Goal: Entertainment & Leisure: Browse casually

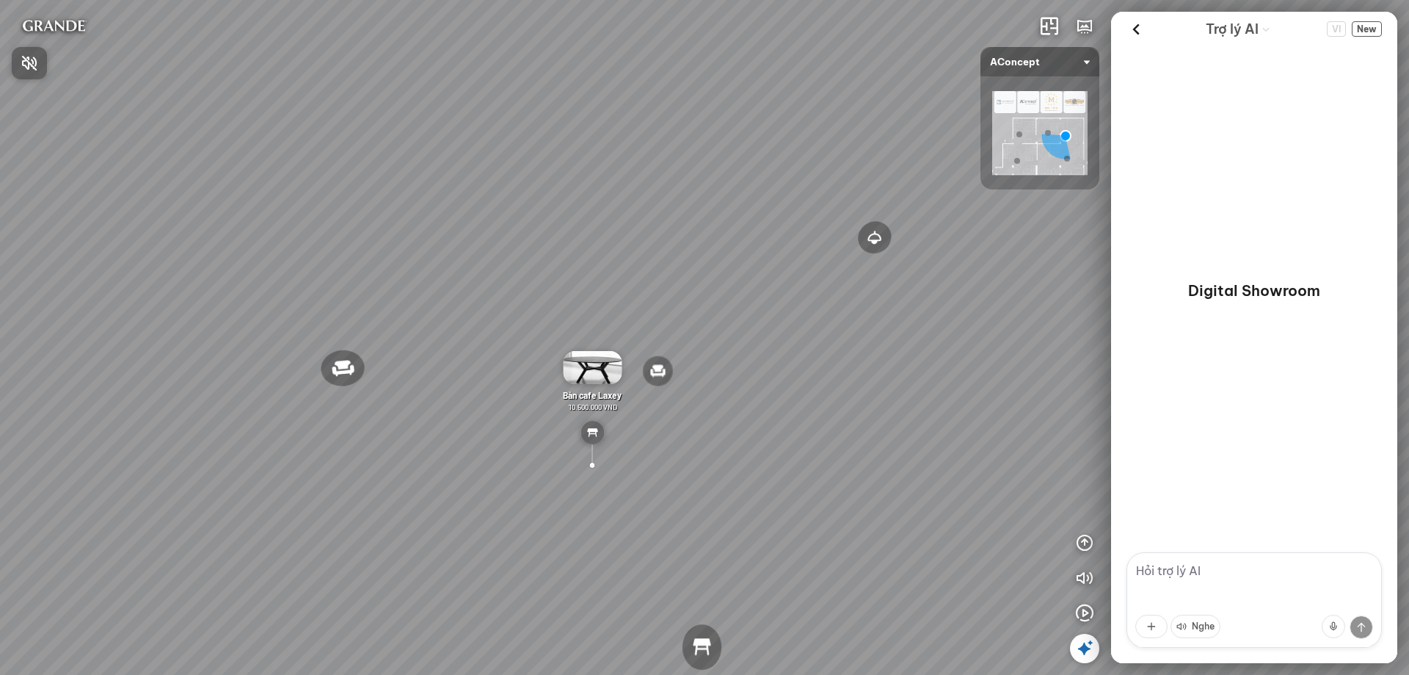
click at [38, 65] on span "Nhấn để bật âm thanh" at bounding box center [38, 63] width 0 height 18
click at [1089, 608] on icon "button" at bounding box center [1085, 613] width 18 height 18
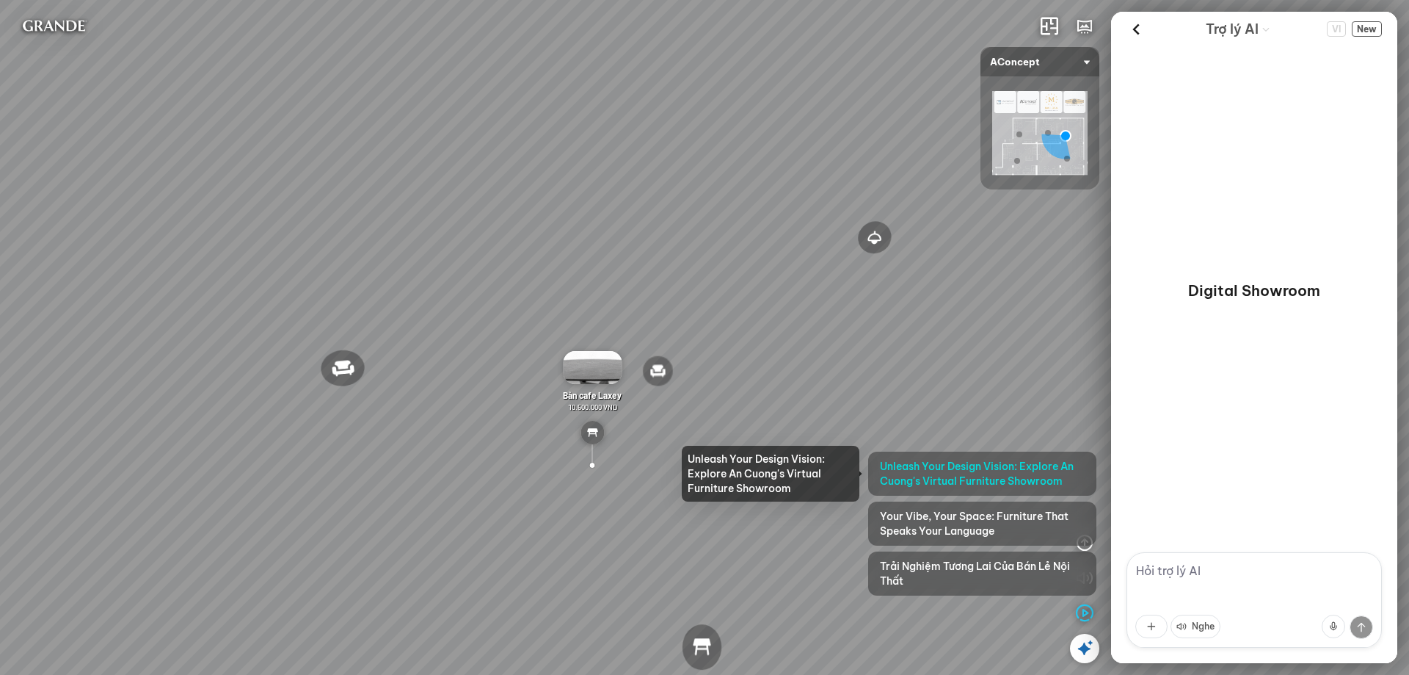
click at [975, 478] on span "Unleash Your Design Vision: Explore An Cuong's Virtual Furniture Showroom" at bounding box center [982, 473] width 205 height 29
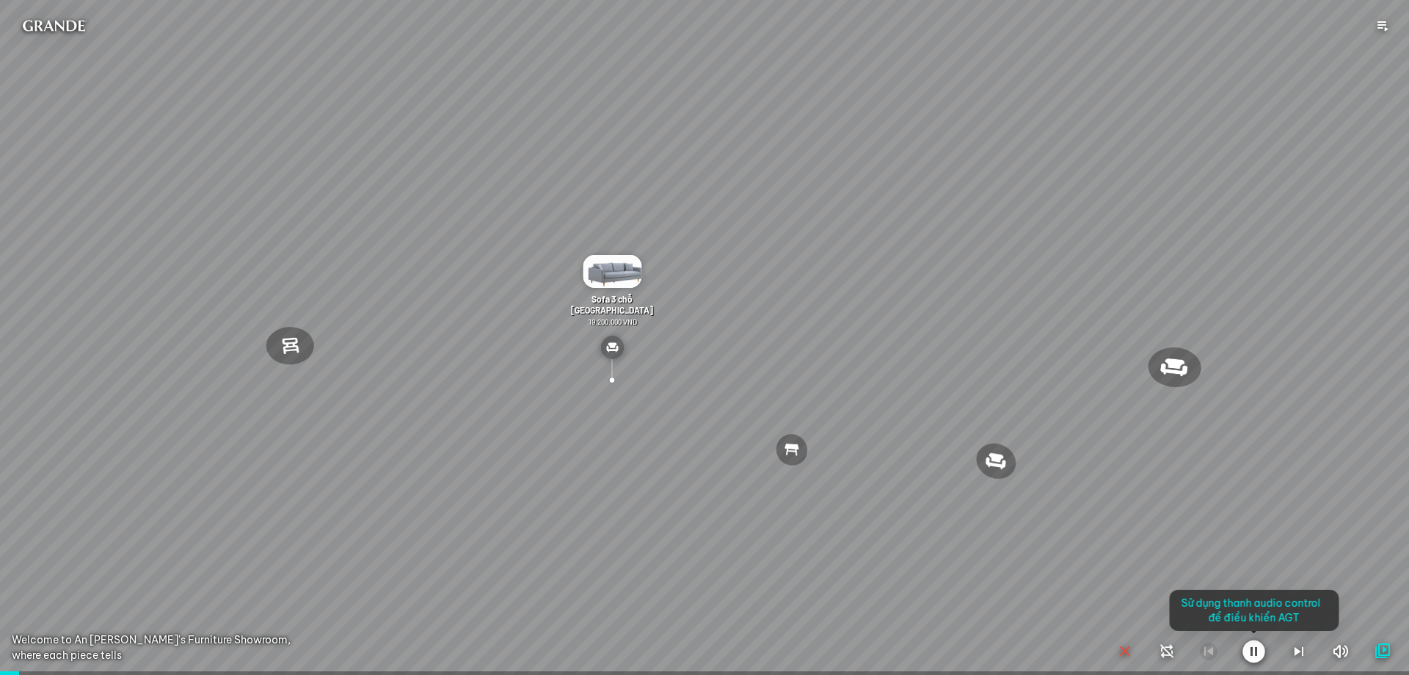
drag, startPoint x: 1345, startPoint y: 553, endPoint x: 1317, endPoint y: 542, distance: 30.0
click at [1323, 542] on div at bounding box center [704, 337] width 1409 height 675
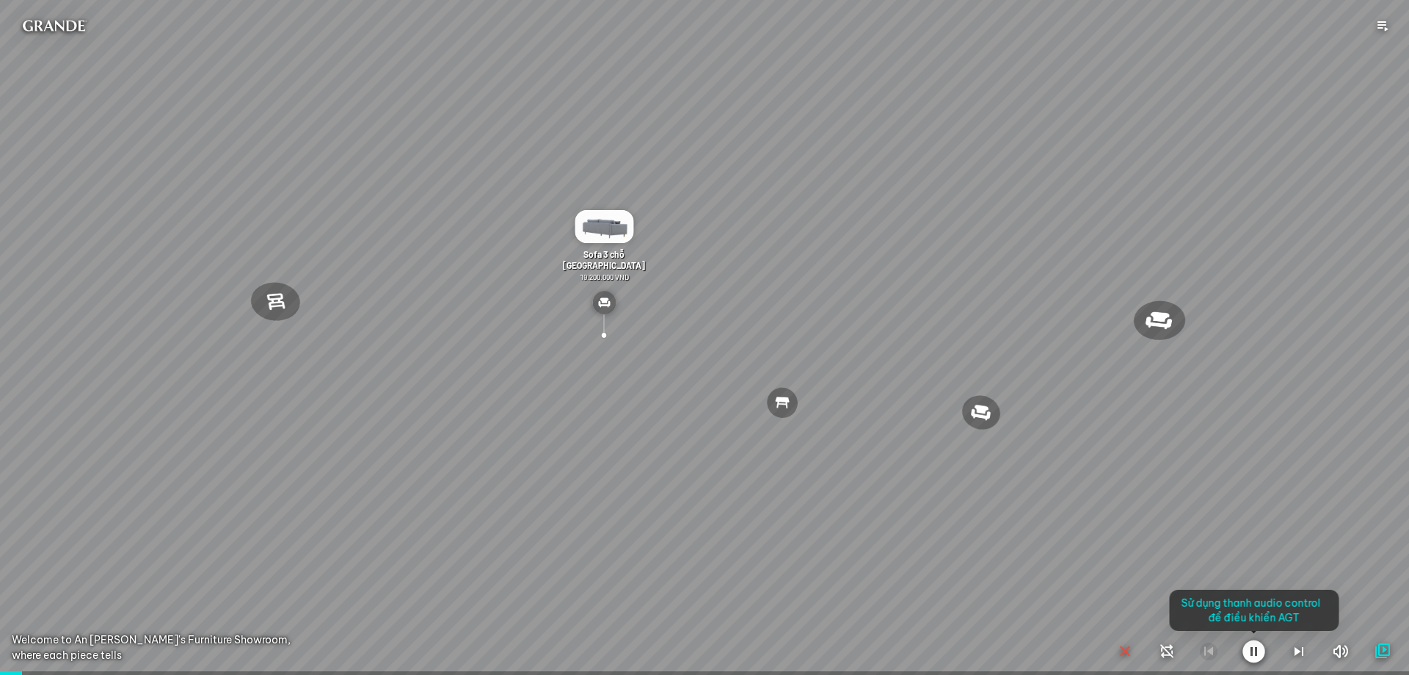
drag, startPoint x: 1028, startPoint y: 454, endPoint x: 962, endPoint y: 454, distance: 66.8
click at [962, 454] on div at bounding box center [704, 337] width 1409 height 675
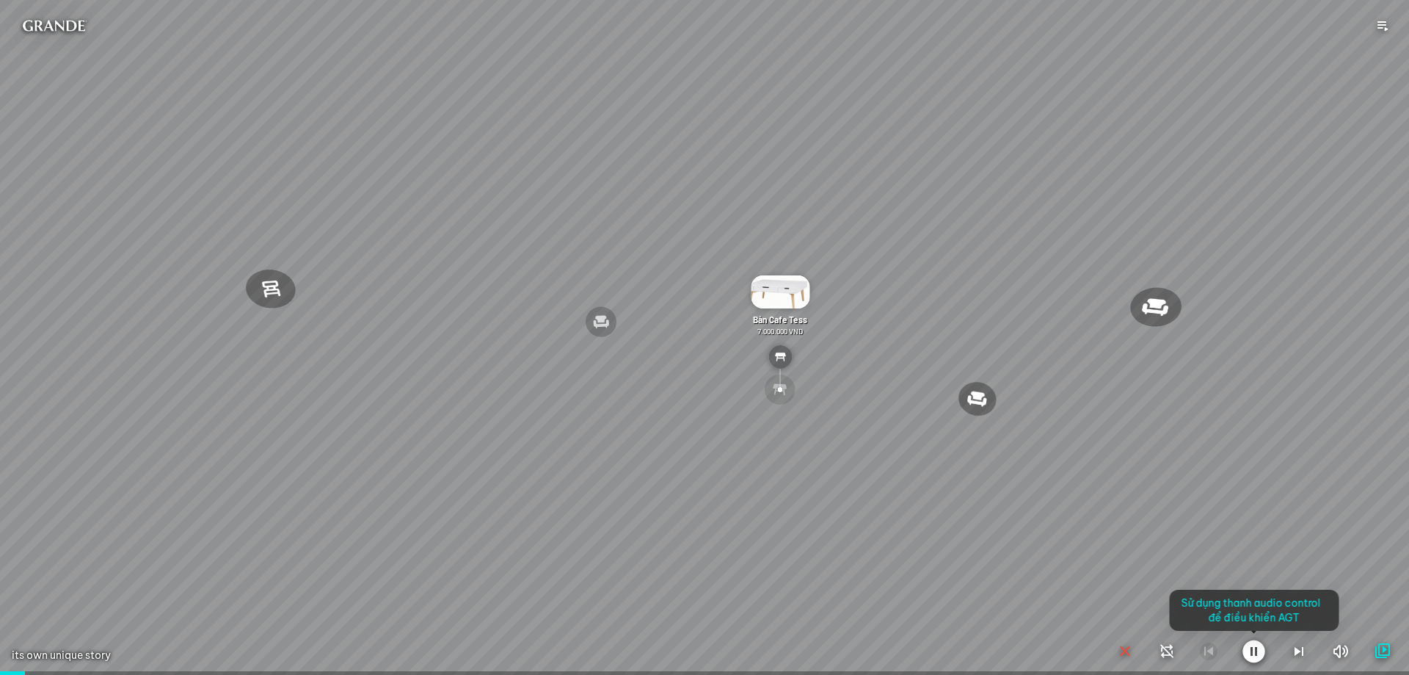
click at [656, 369] on div at bounding box center [704, 337] width 1409 height 675
click at [590, 316] on div at bounding box center [704, 337] width 1409 height 675
click at [603, 316] on div at bounding box center [704, 337] width 1409 height 675
drag, startPoint x: 603, startPoint y: 316, endPoint x: 600, endPoint y: 333, distance: 16.4
click at [602, 327] on div at bounding box center [704, 337] width 1409 height 675
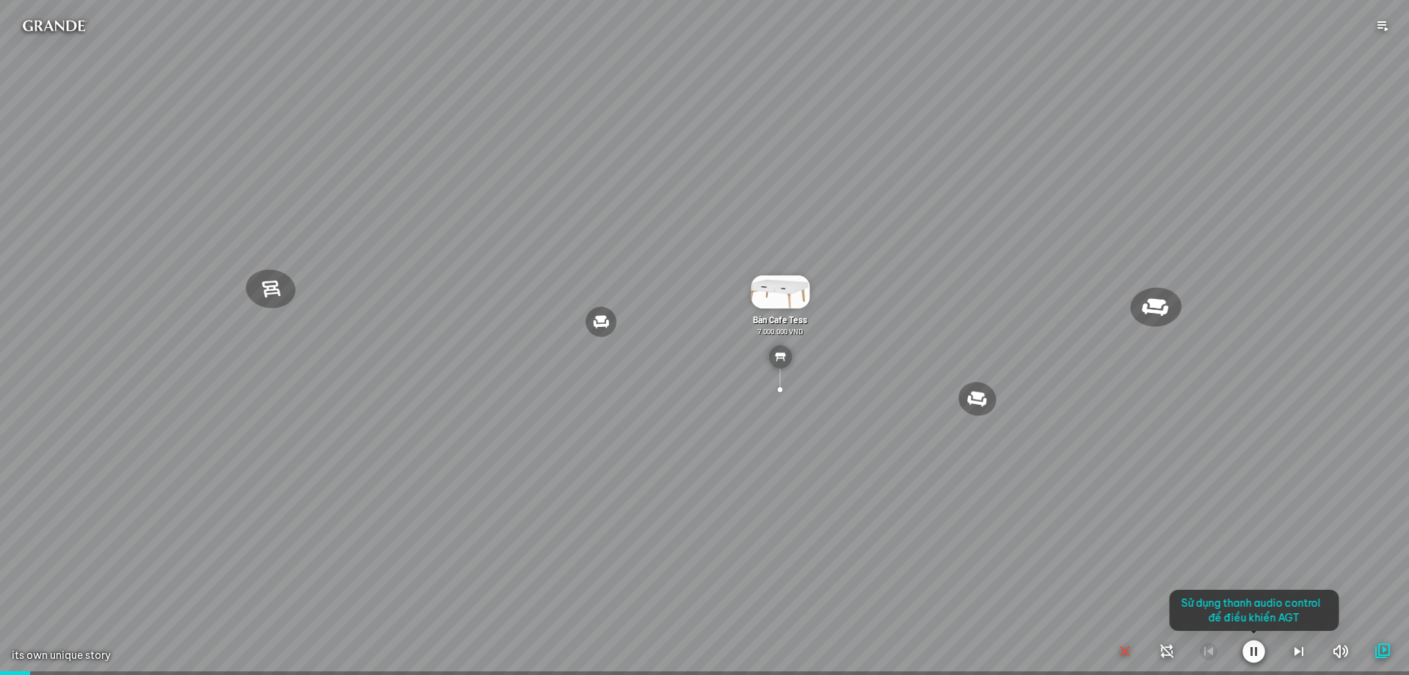
click at [600, 333] on div at bounding box center [704, 337] width 1409 height 675
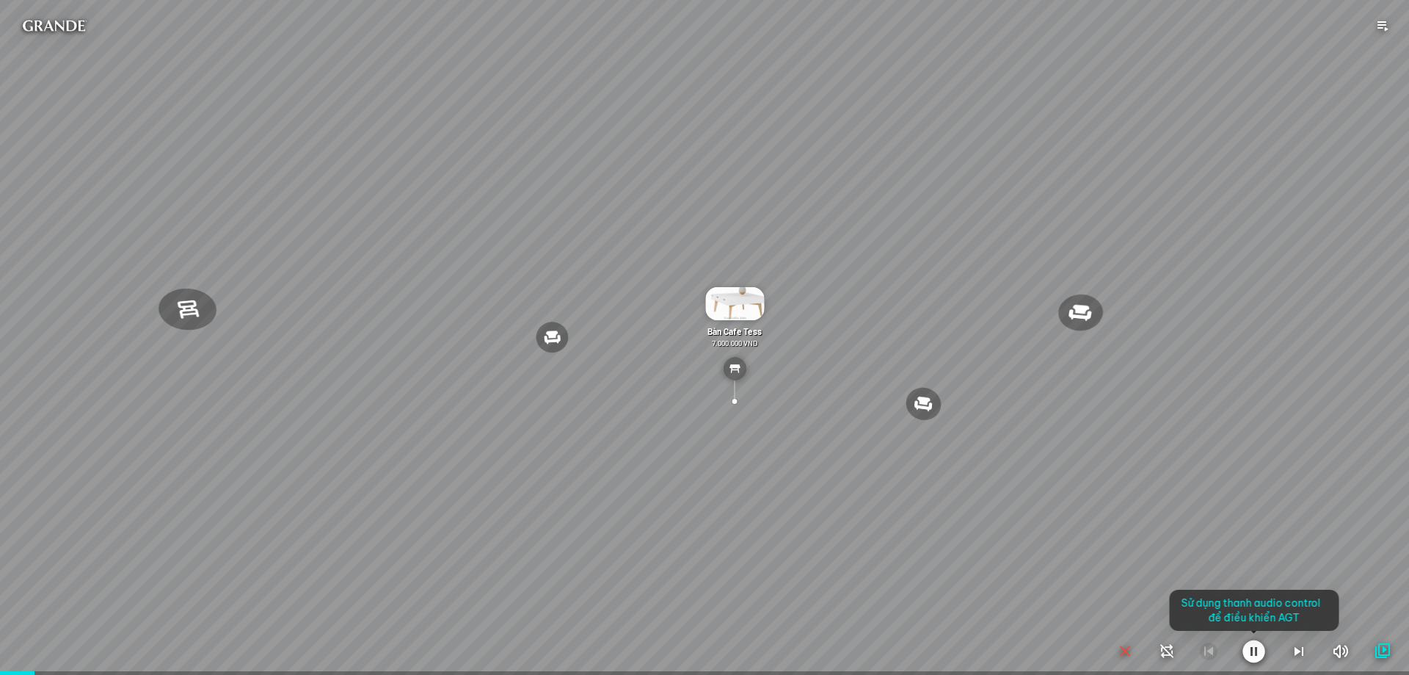
drag, startPoint x: 761, startPoint y: 379, endPoint x: 885, endPoint y: 387, distance: 124.3
click at [762, 379] on div at bounding box center [704, 337] width 1409 height 675
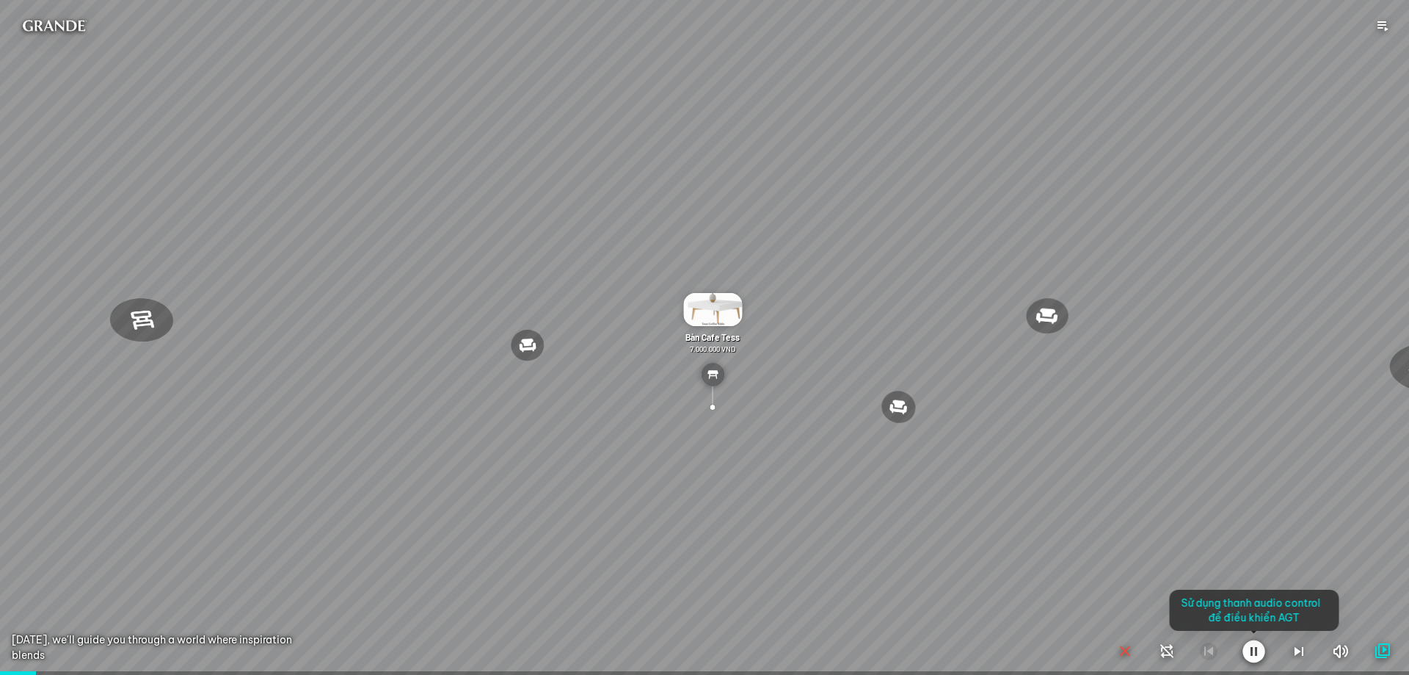
drag, startPoint x: 885, startPoint y: 387, endPoint x: 895, endPoint y: 400, distance: 16.7
click at [886, 388] on div at bounding box center [704, 337] width 1409 height 675
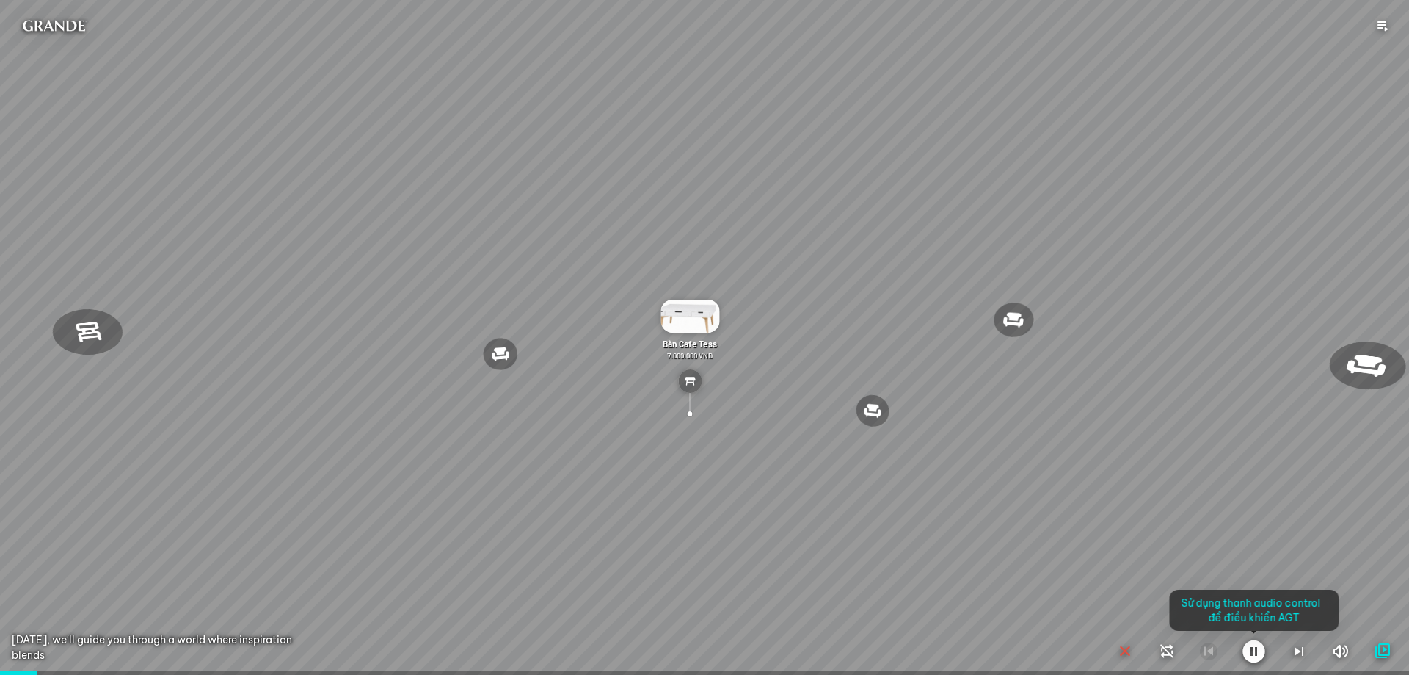
click at [895, 400] on div at bounding box center [704, 337] width 1409 height 675
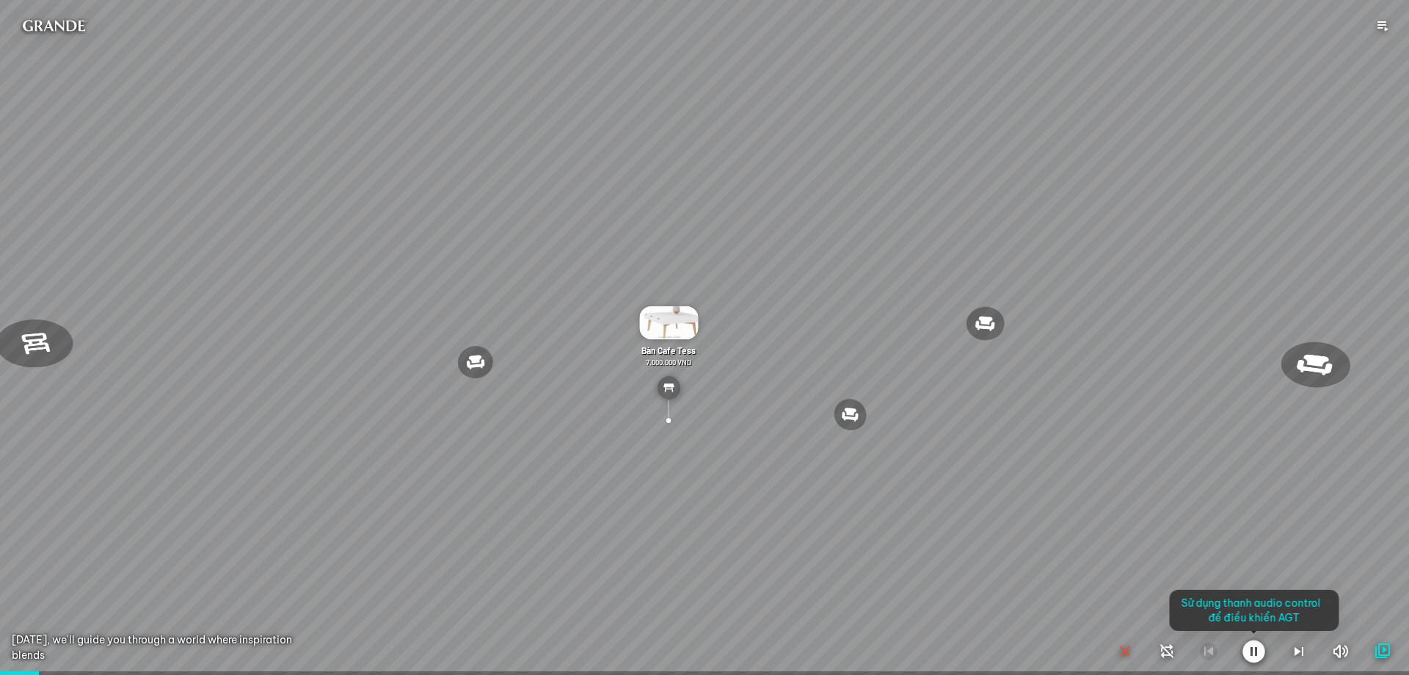
click at [854, 416] on div at bounding box center [704, 337] width 1409 height 675
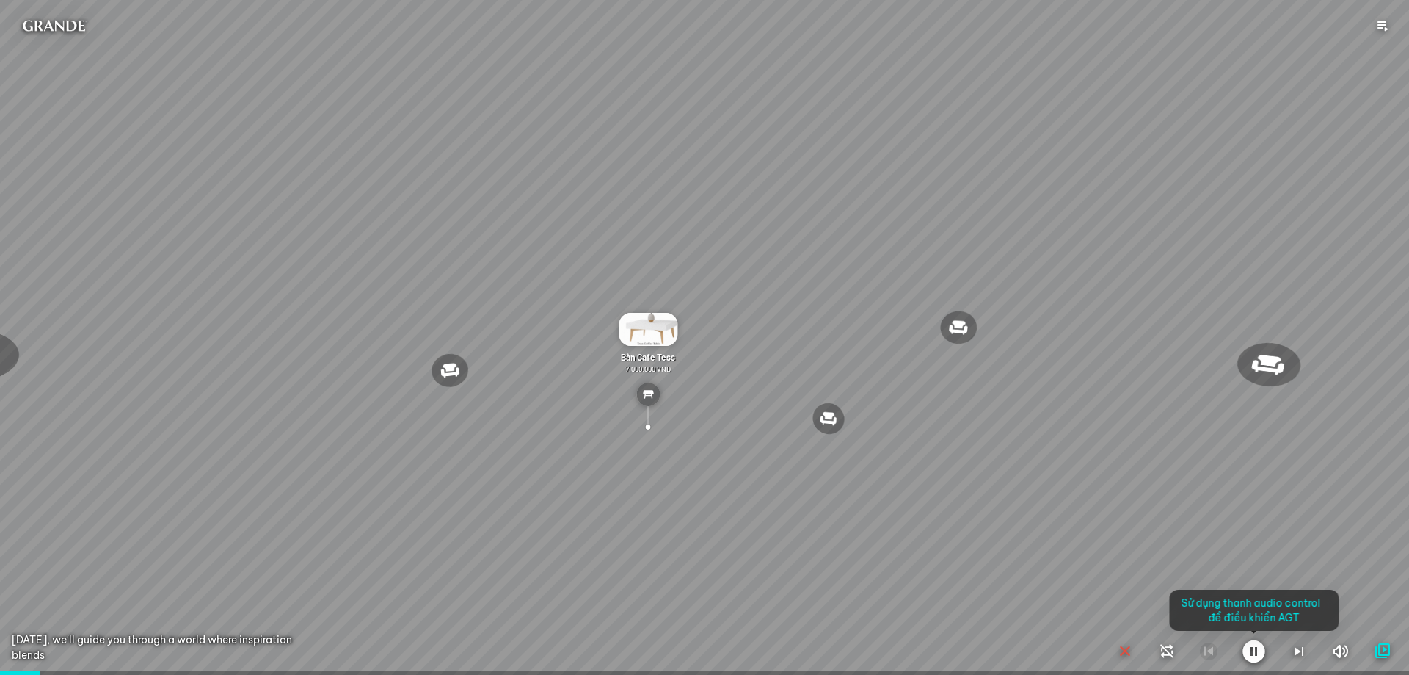
click at [840, 435] on div at bounding box center [704, 337] width 1409 height 675
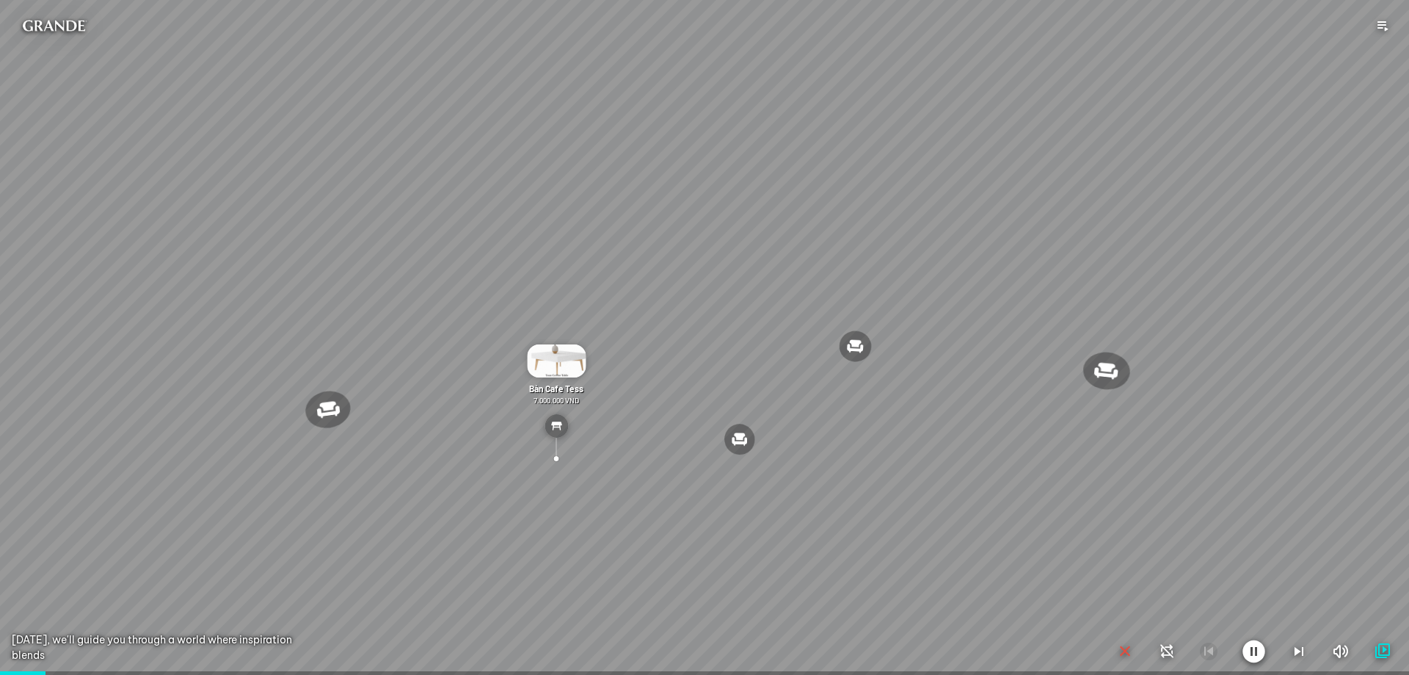
click at [1248, 650] on icon "button" at bounding box center [1254, 650] width 23 height 23
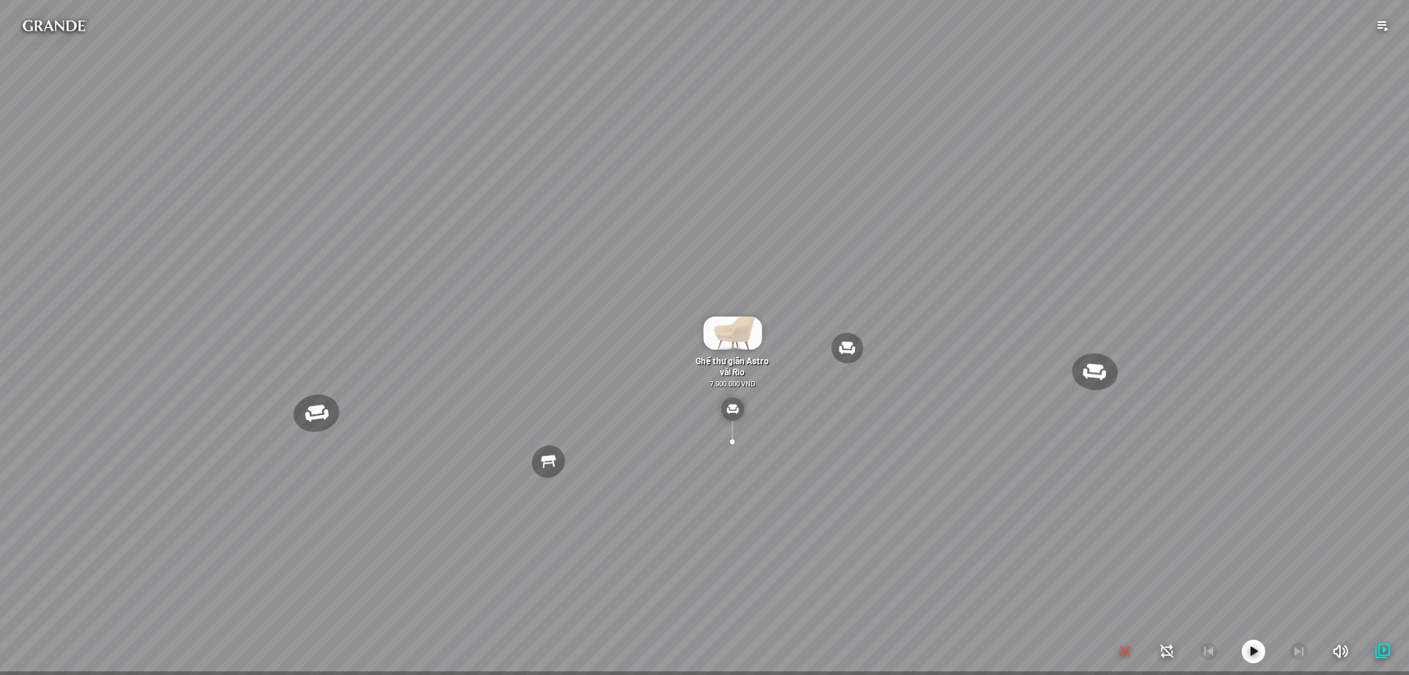
click at [214, 355] on div "Đèn [PERSON_NAME] 5.300.000 VND Giường [PERSON_NAME] 19.000.000 VND Ghế thư [PE…" at bounding box center [704, 337] width 1409 height 675
drag, startPoint x: 1257, startPoint y: 649, endPoint x: 1171, endPoint y: 515, distance: 159.4
click at [1257, 649] on icon "button" at bounding box center [1254, 651] width 18 height 18
drag, startPoint x: 1171, startPoint y: 509, endPoint x: 1271, endPoint y: 617, distance: 147.5
click at [890, 419] on div "Ghế ăn [PERSON_NAME] 1.800.000 VND Sofa 3 [PERSON_NAME] [PERSON_NAME] 19.500.00…" at bounding box center [704, 337] width 1409 height 675
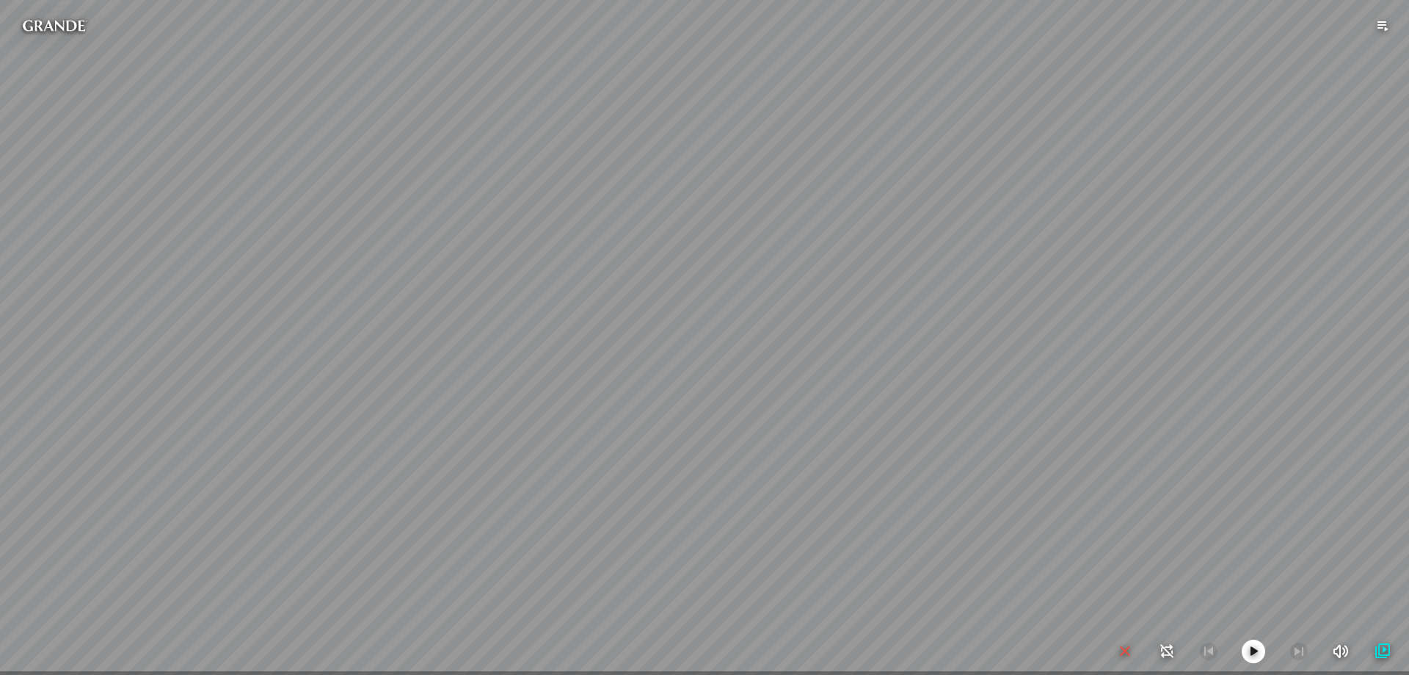
click at [1254, 658] on icon "button" at bounding box center [1254, 651] width 18 height 18
click at [1252, 653] on icon "button" at bounding box center [1254, 651] width 18 height 18
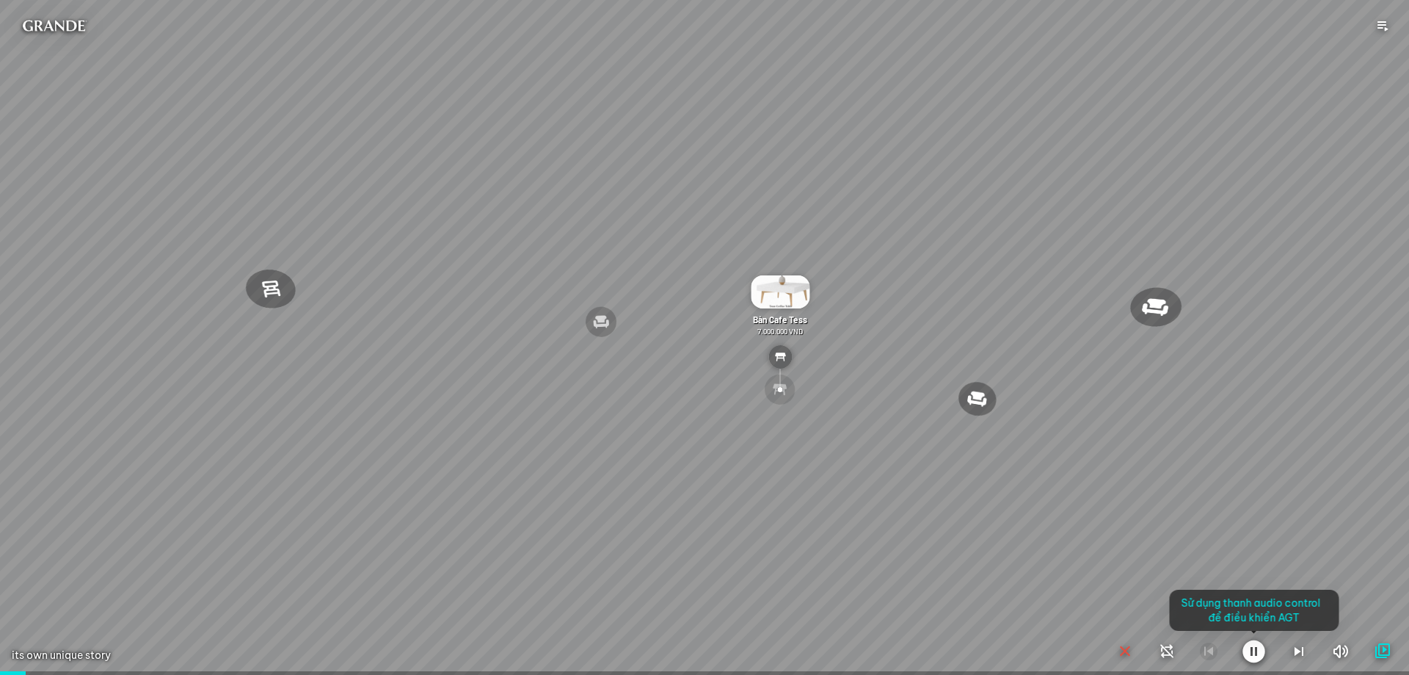
click at [614, 217] on div at bounding box center [704, 337] width 1409 height 675
click at [628, 290] on div at bounding box center [704, 337] width 1409 height 675
click at [609, 310] on div at bounding box center [704, 337] width 1409 height 675
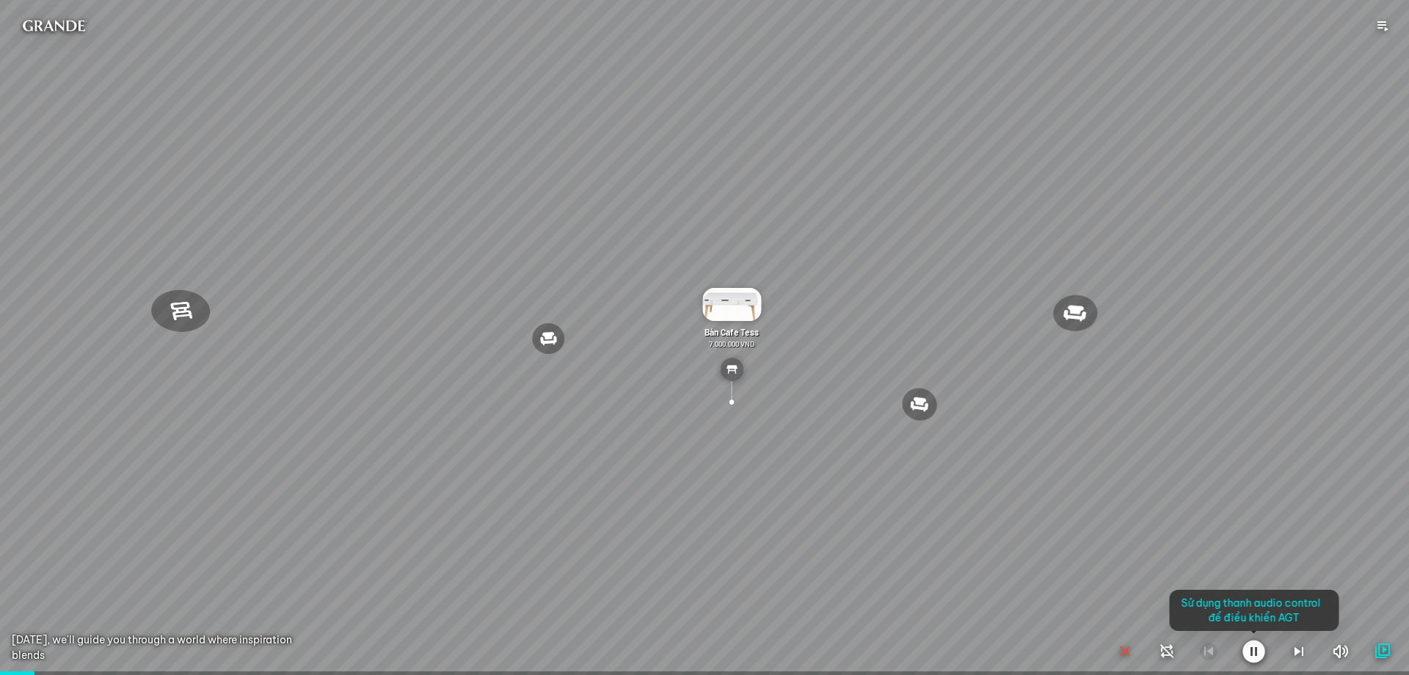
drag, startPoint x: 759, startPoint y: 344, endPoint x: 711, endPoint y: 347, distance: 47.8
click at [758, 344] on div at bounding box center [704, 337] width 1409 height 675
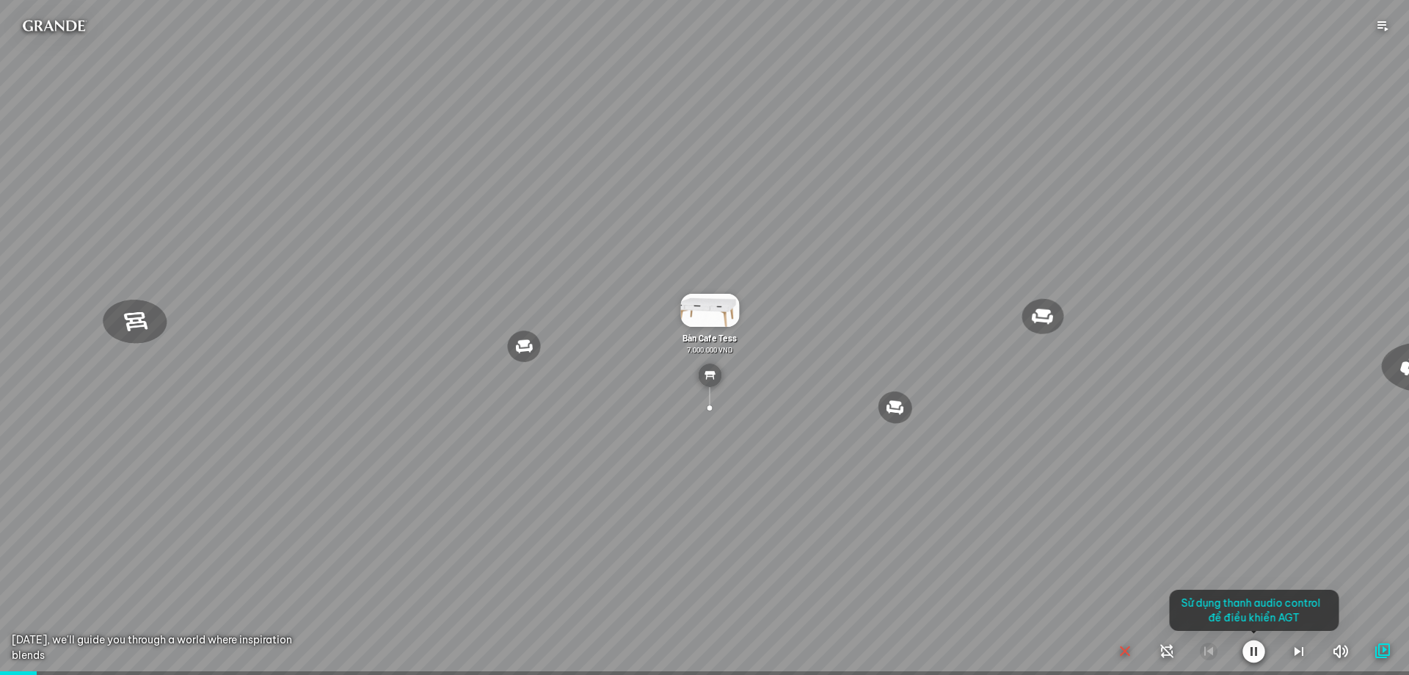
click at [711, 347] on div at bounding box center [704, 337] width 1409 height 675
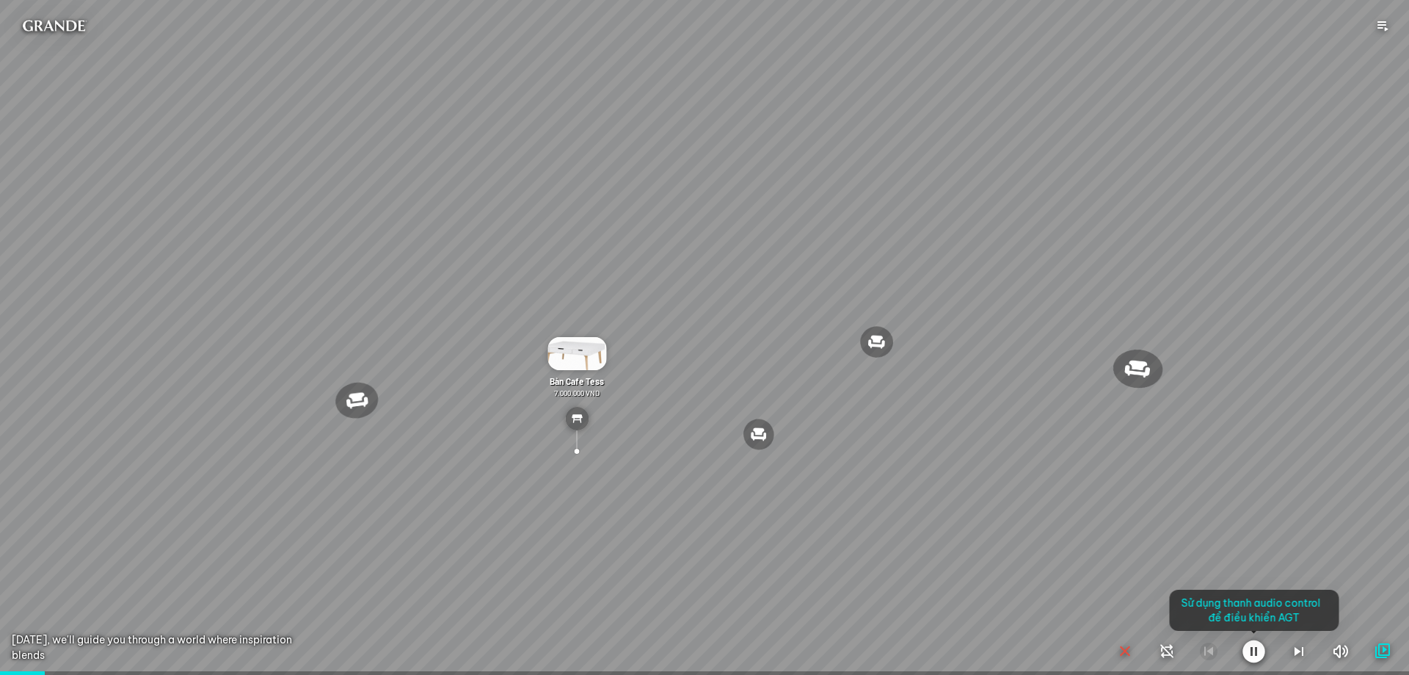
click at [741, 440] on div at bounding box center [704, 337] width 1409 height 675
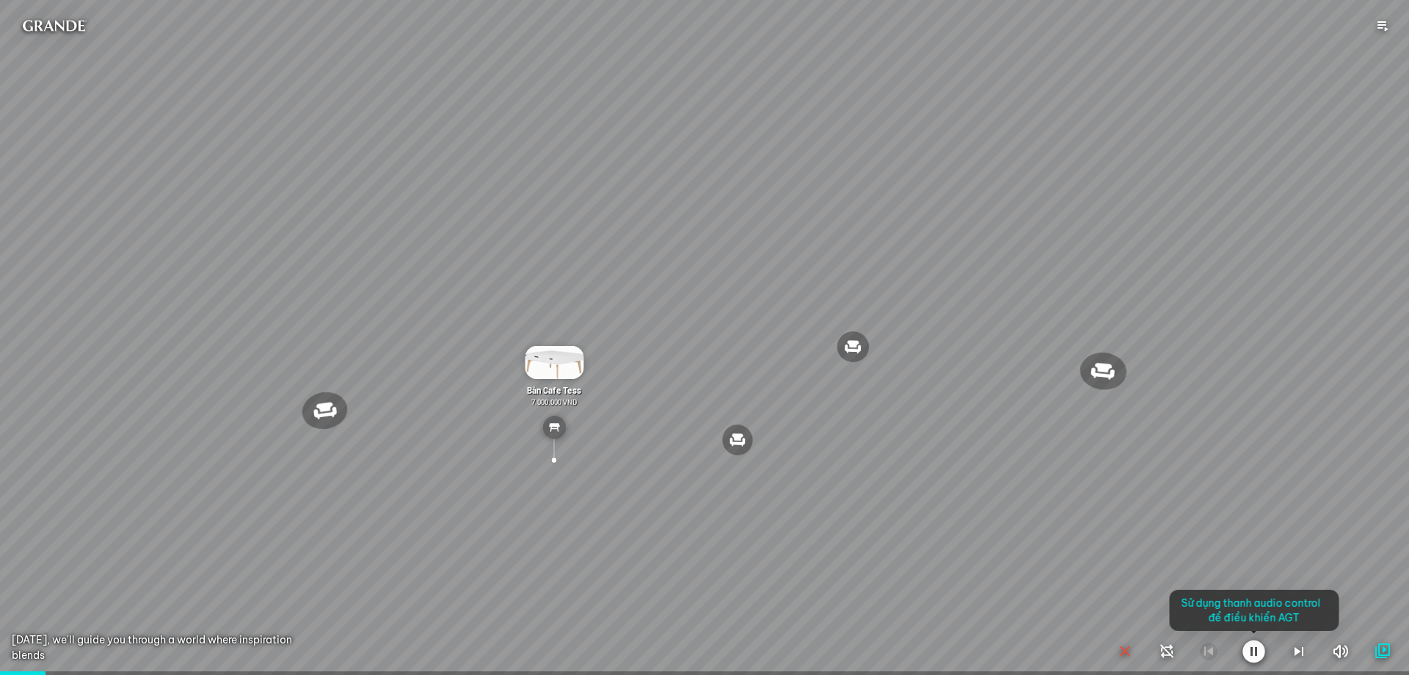
click at [741, 440] on div at bounding box center [704, 337] width 1409 height 675
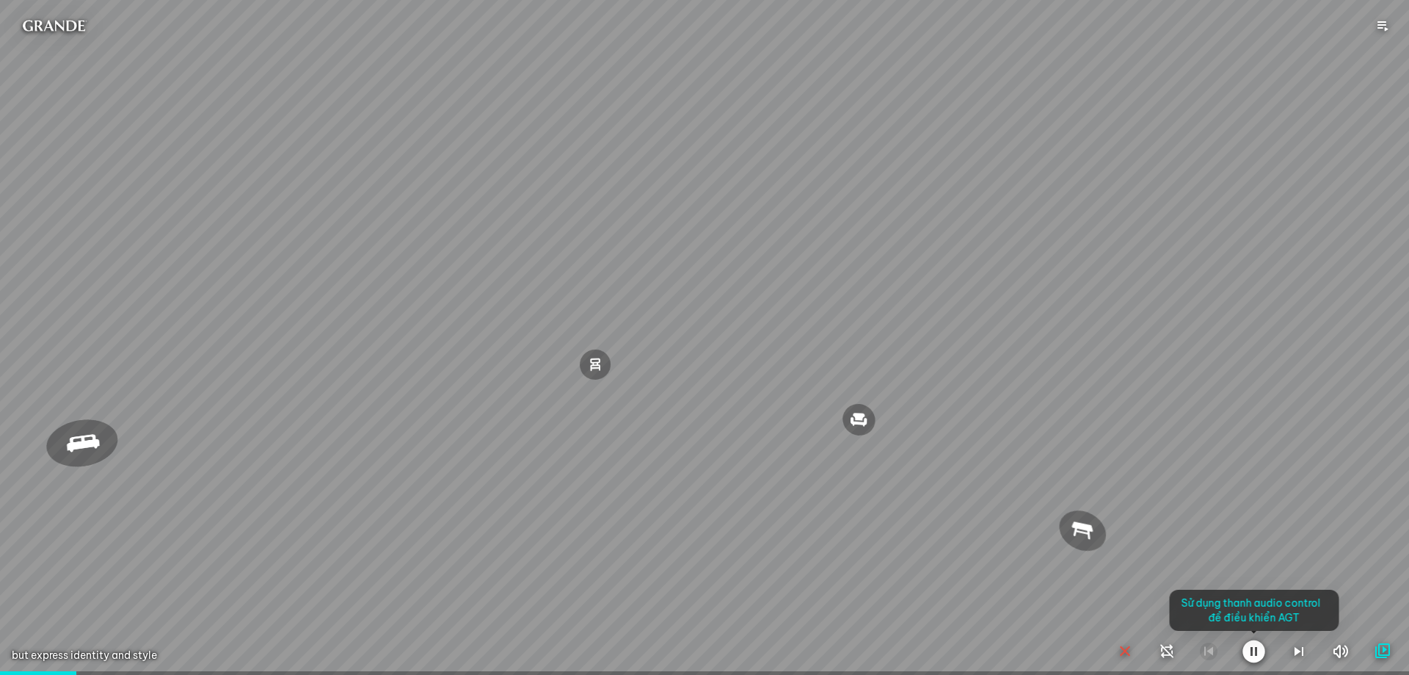
click at [674, 228] on div at bounding box center [704, 337] width 1409 height 675
click at [652, 250] on div at bounding box center [704, 337] width 1409 height 675
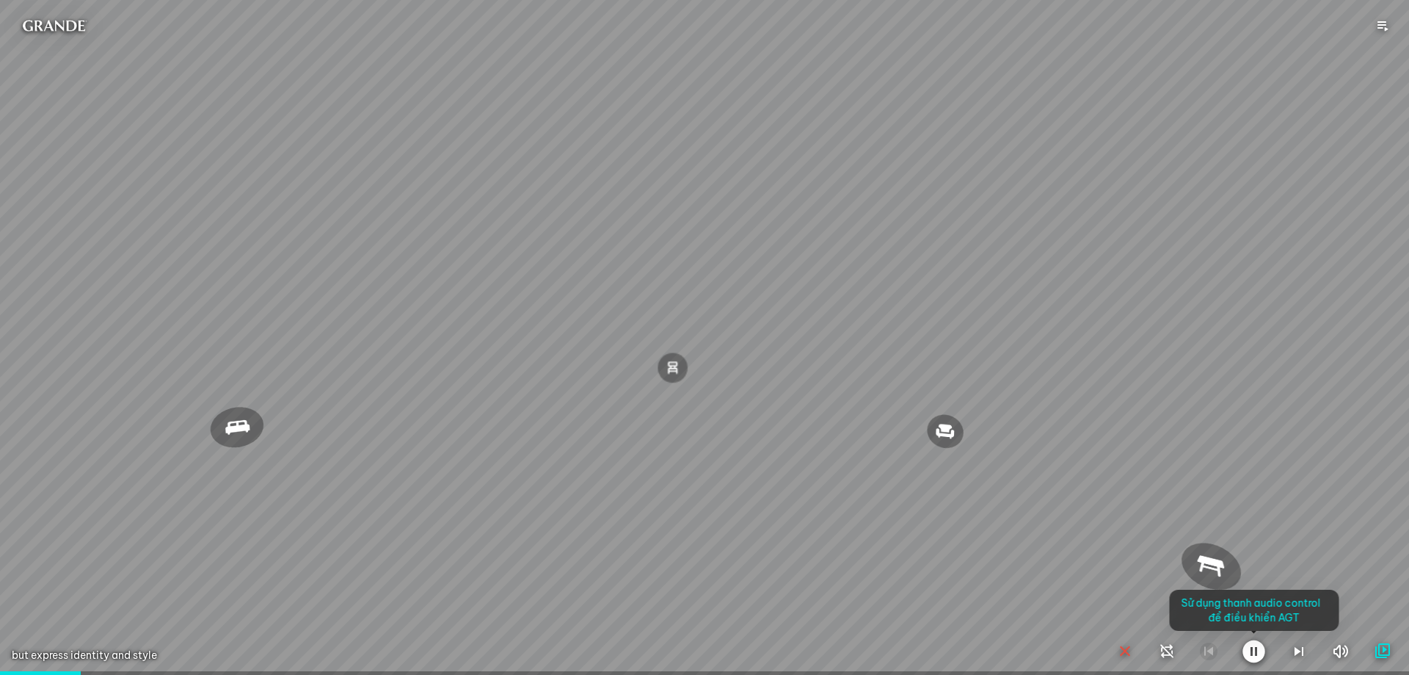
click at [247, 460] on div at bounding box center [704, 337] width 1409 height 675
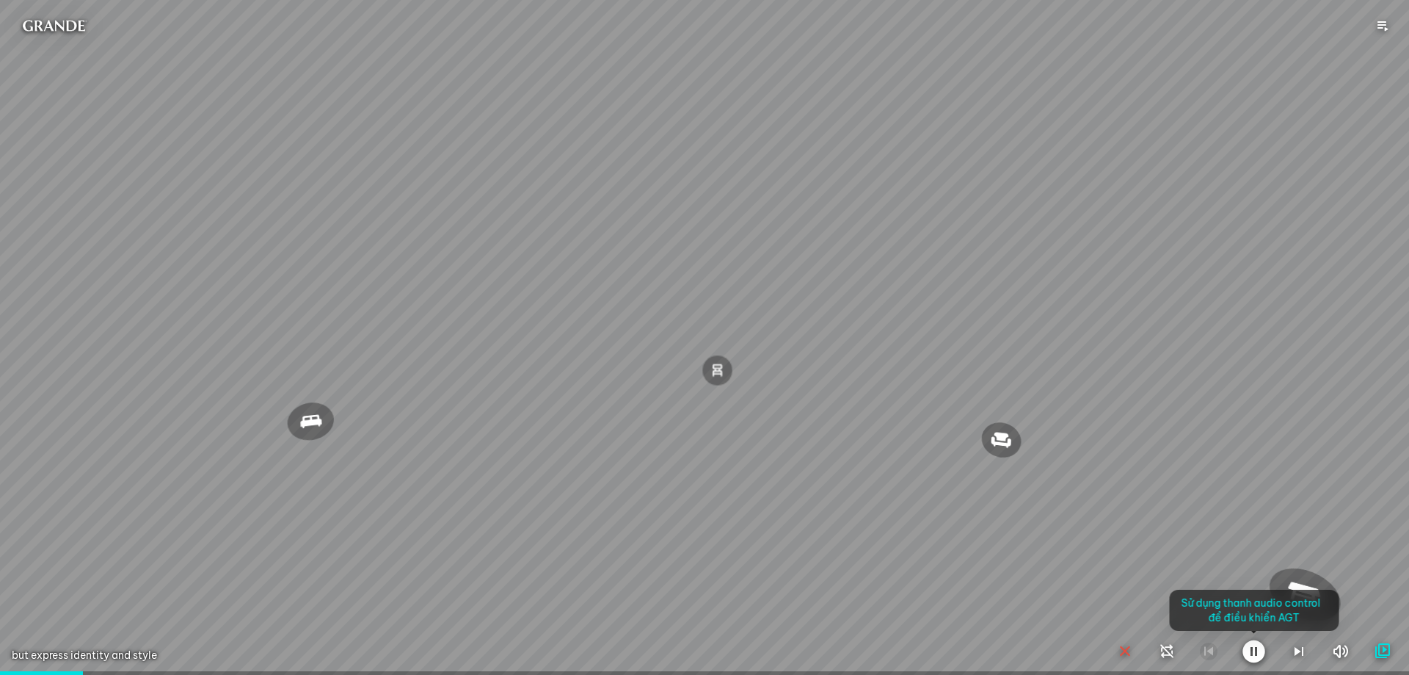
click at [289, 448] on div at bounding box center [704, 337] width 1409 height 675
click at [366, 416] on div at bounding box center [704, 337] width 1409 height 675
click at [337, 427] on div at bounding box center [704, 337] width 1409 height 675
click at [378, 448] on div at bounding box center [704, 337] width 1409 height 675
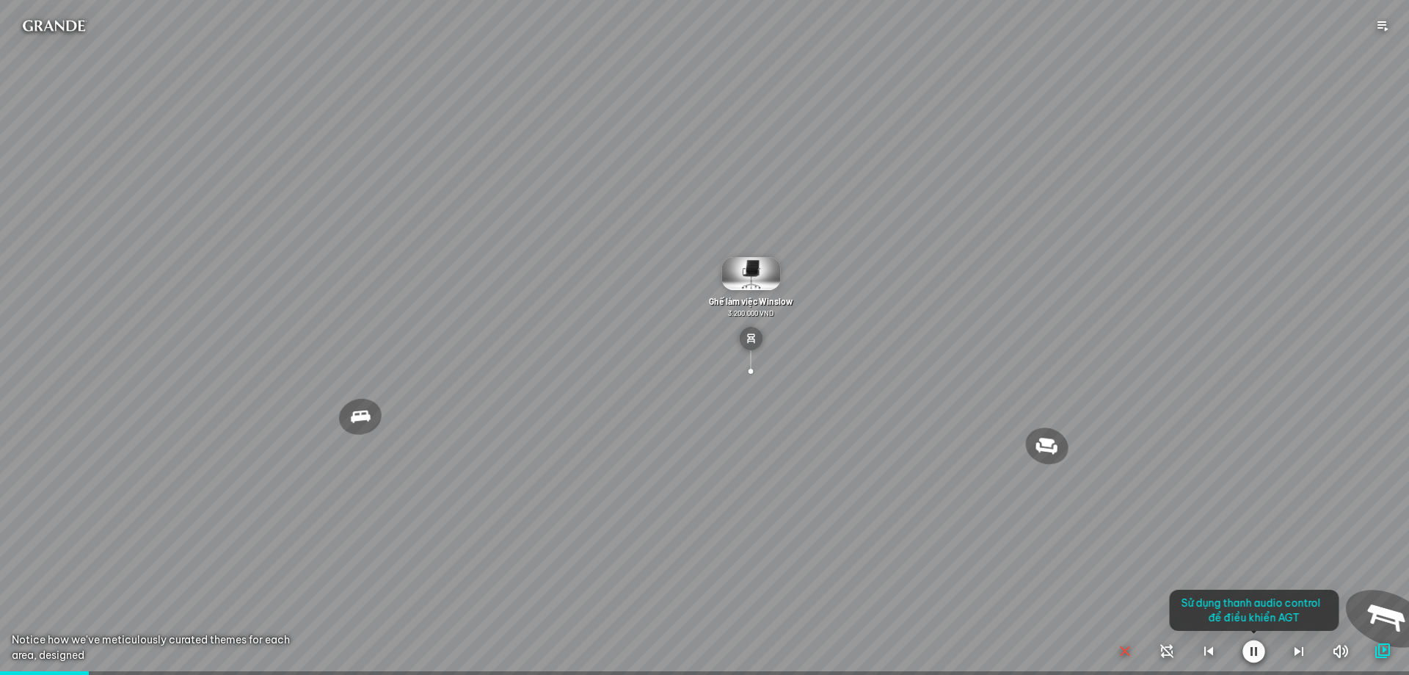
click at [738, 272] on div at bounding box center [704, 337] width 1409 height 675
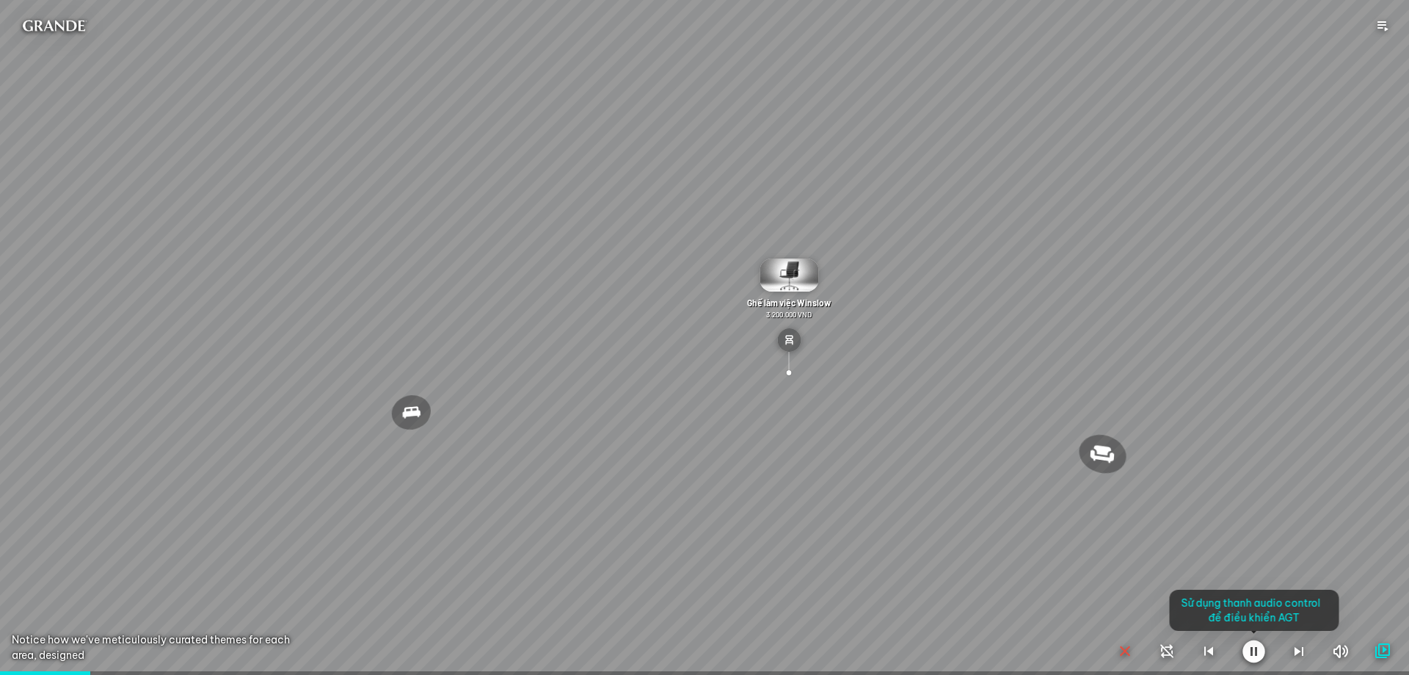
click at [801, 271] on div at bounding box center [704, 337] width 1409 height 675
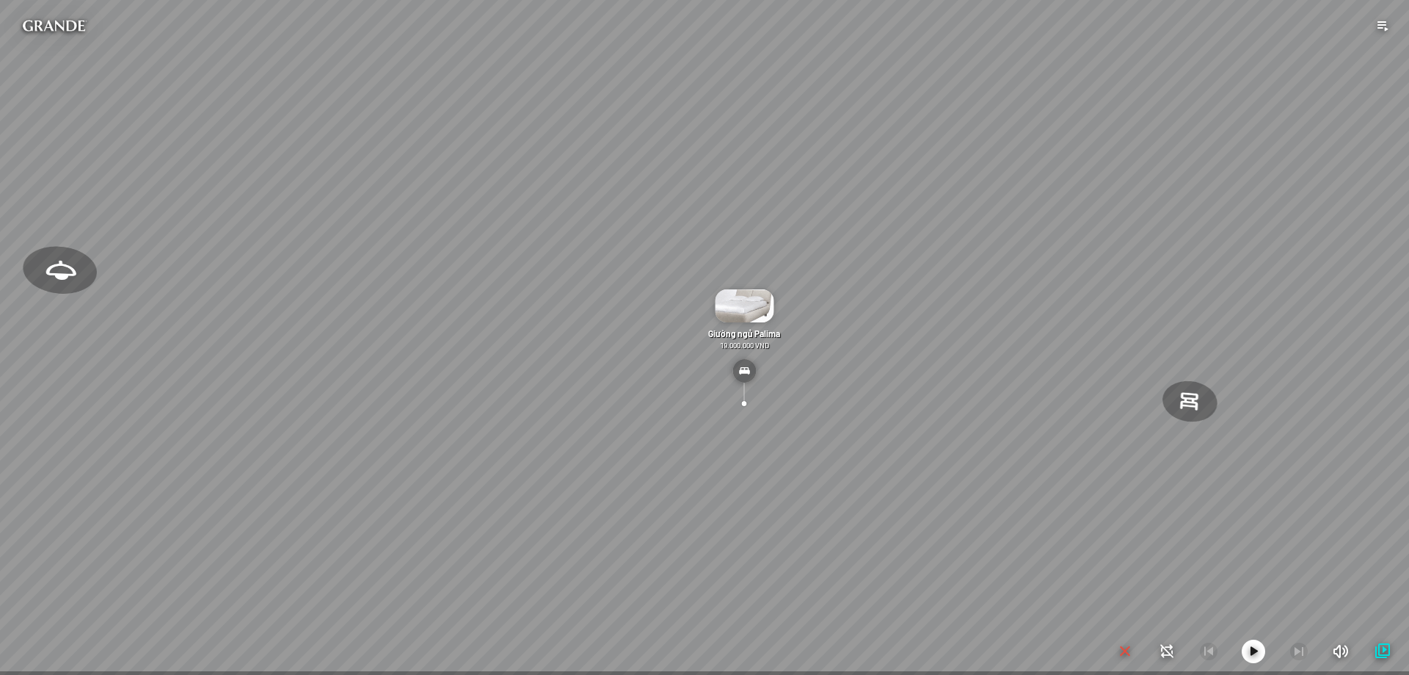
click at [1257, 651] on icon "button" at bounding box center [1254, 651] width 18 height 18
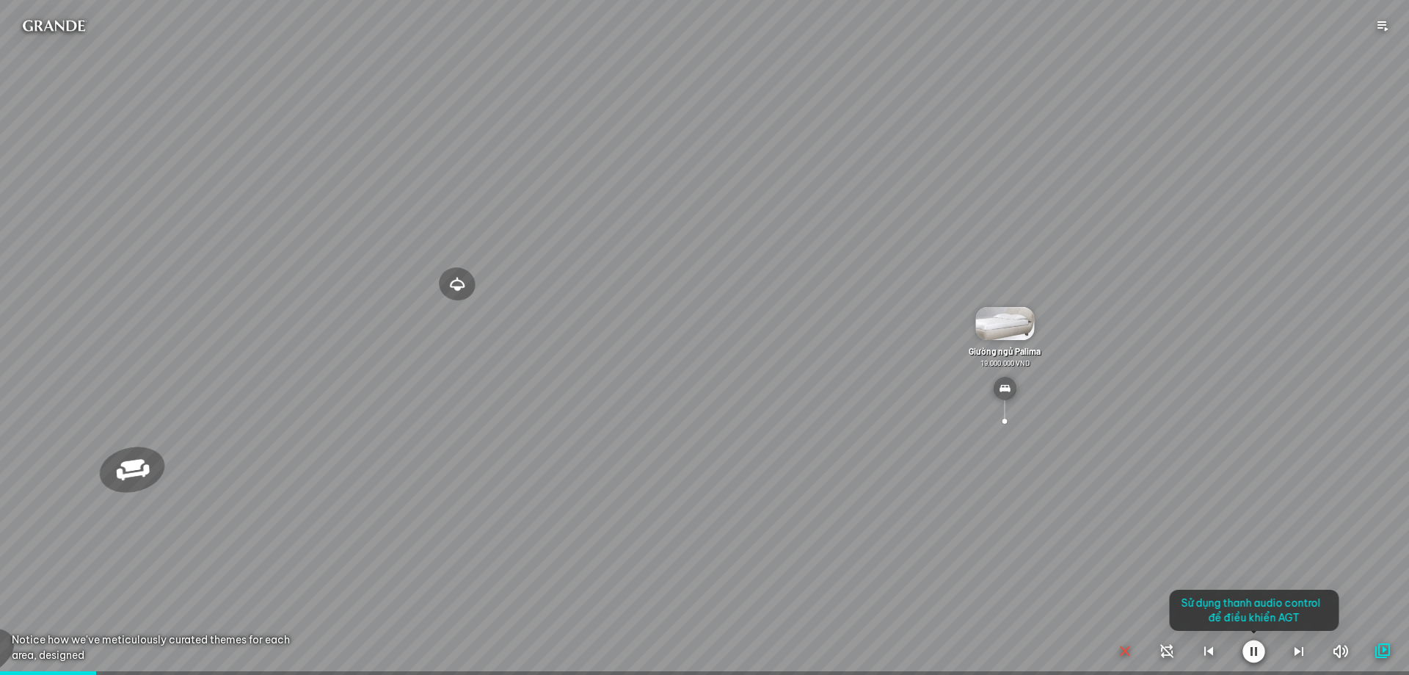
drag, startPoint x: 983, startPoint y: 334, endPoint x: 1043, endPoint y: 379, distance: 75.0
click at [989, 339] on div at bounding box center [704, 337] width 1409 height 675
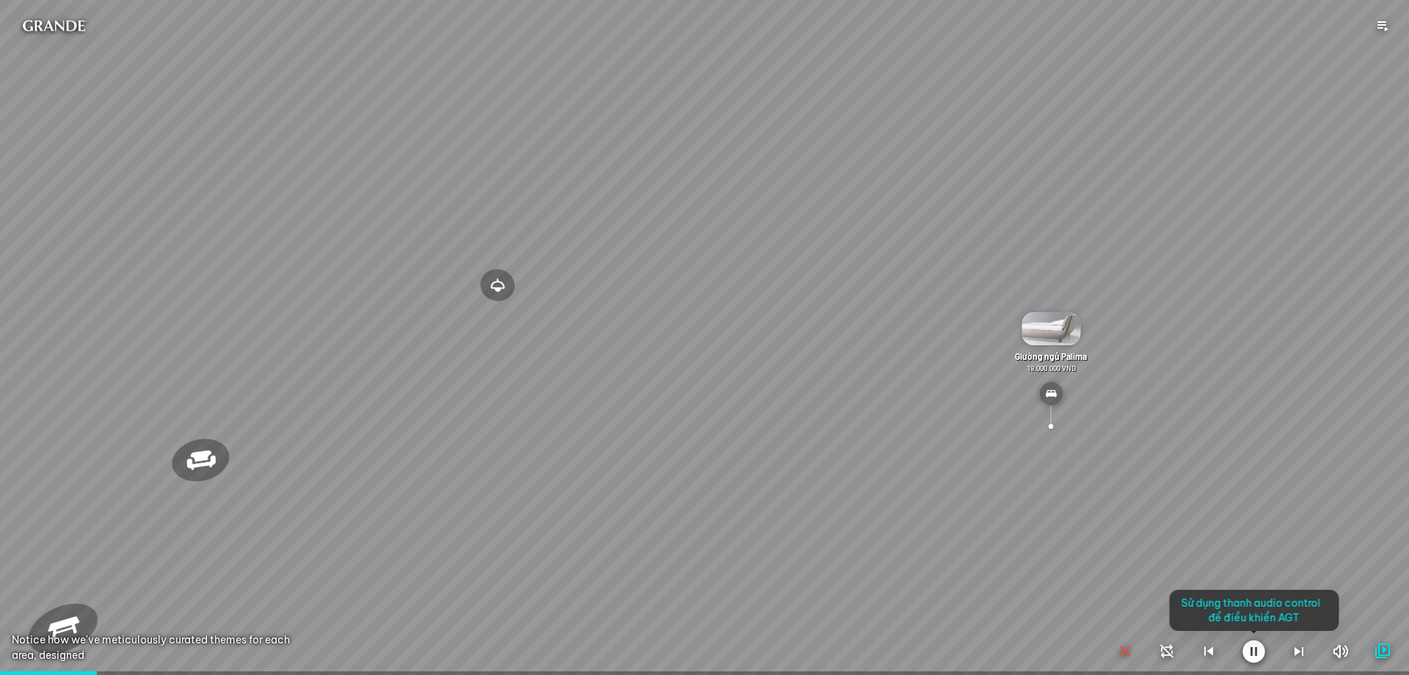
click at [1046, 382] on div at bounding box center [704, 337] width 1409 height 675
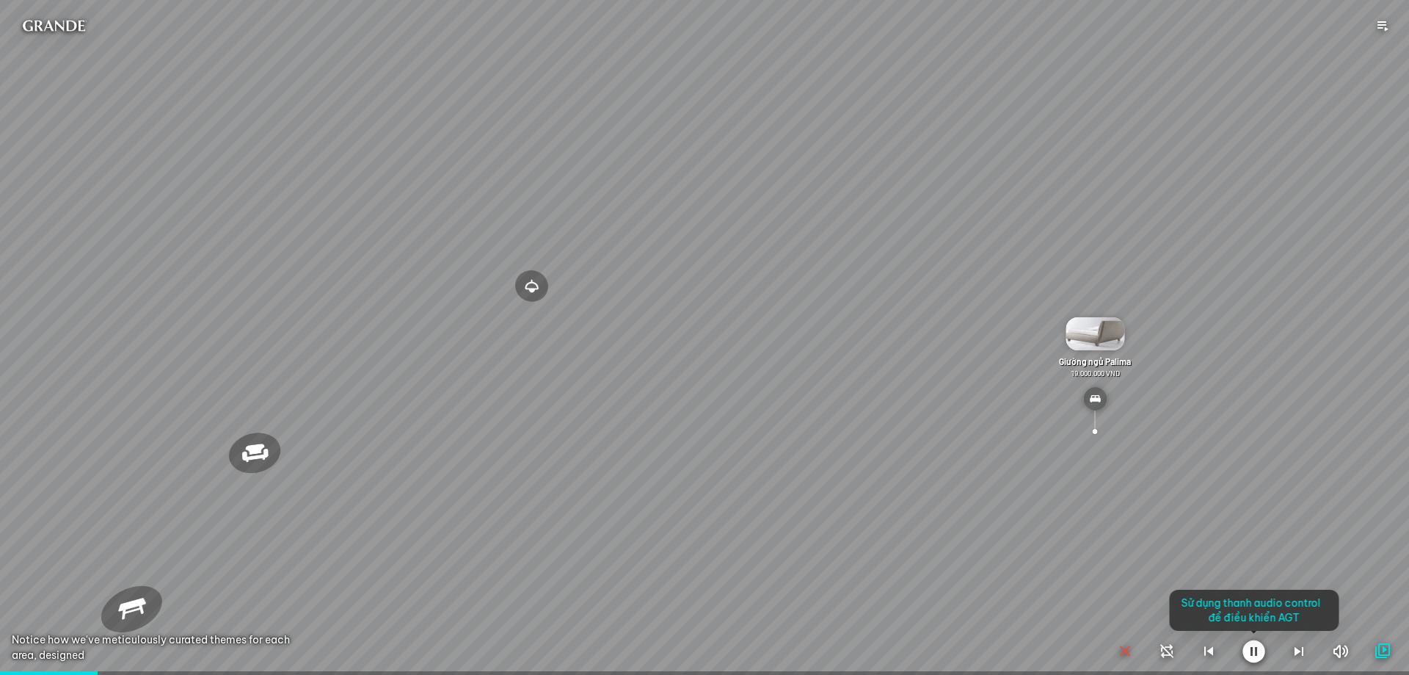
drag, startPoint x: 1046, startPoint y: 382, endPoint x: 1137, endPoint y: 430, distance: 102.8
click at [1053, 390] on div at bounding box center [704, 337] width 1409 height 675
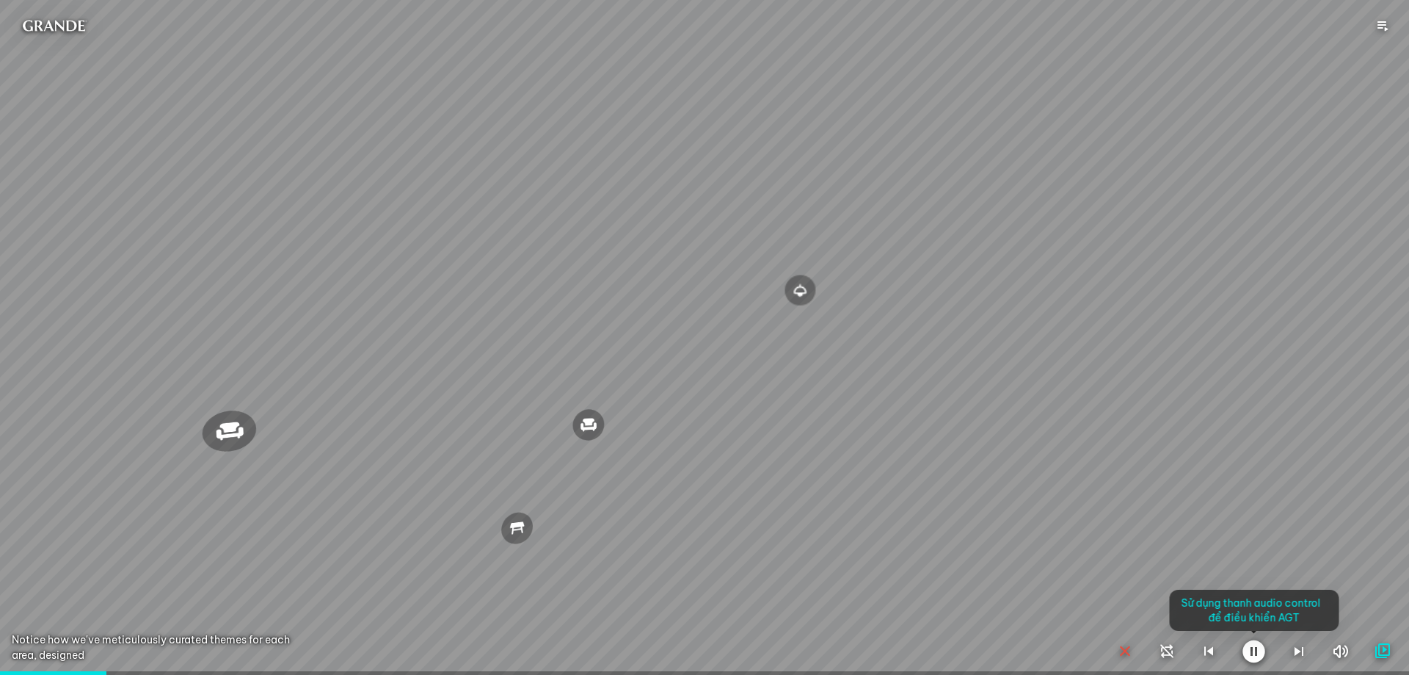
click at [1206, 650] on icon "button" at bounding box center [1209, 651] width 18 height 18
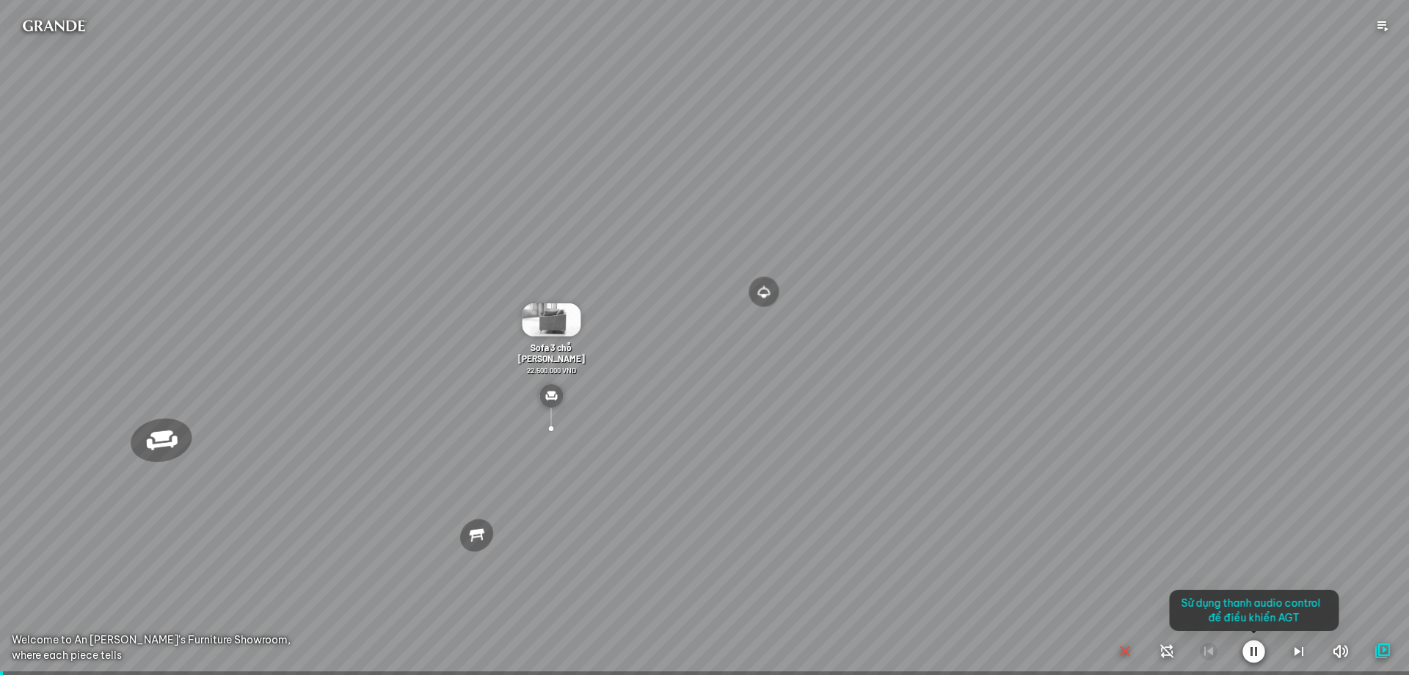
click at [1290, 650] on icon "button" at bounding box center [1299, 651] width 18 height 18
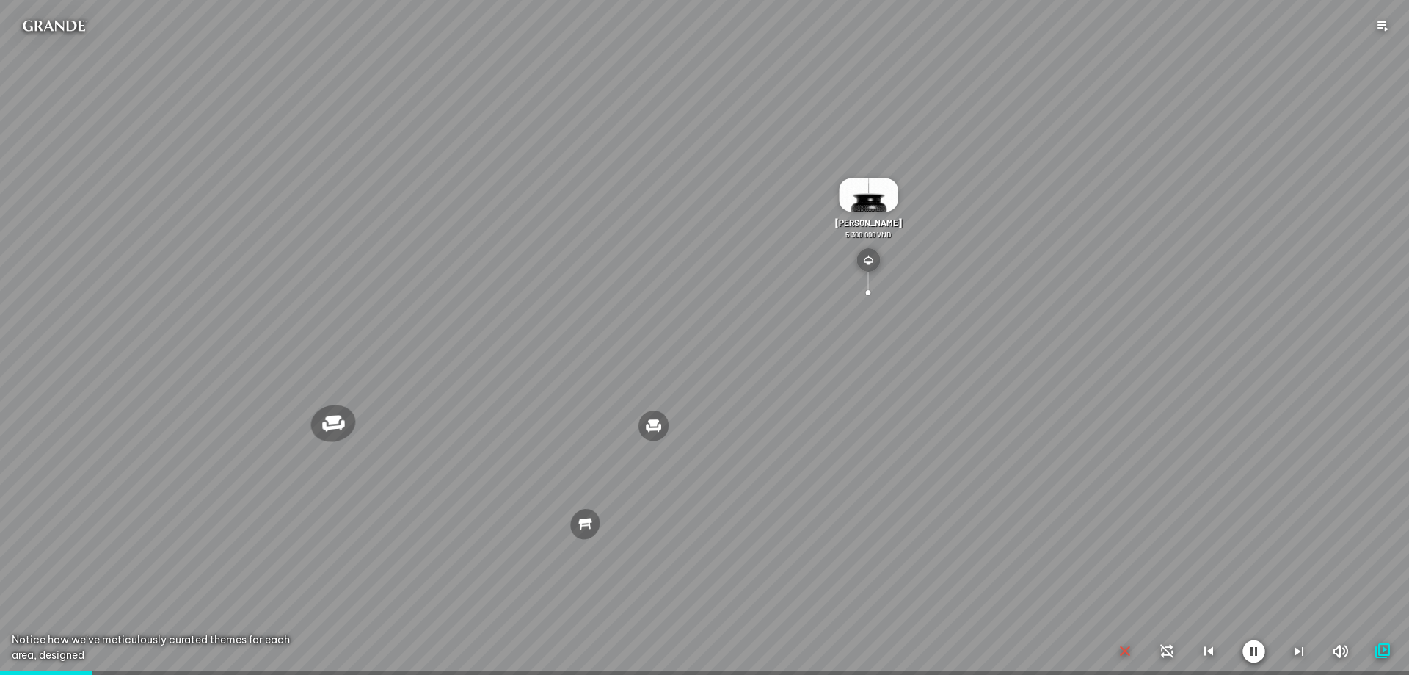
click at [1290, 650] on icon "button" at bounding box center [1299, 651] width 18 height 18
